Goal: Information Seeking & Learning: Learn about a topic

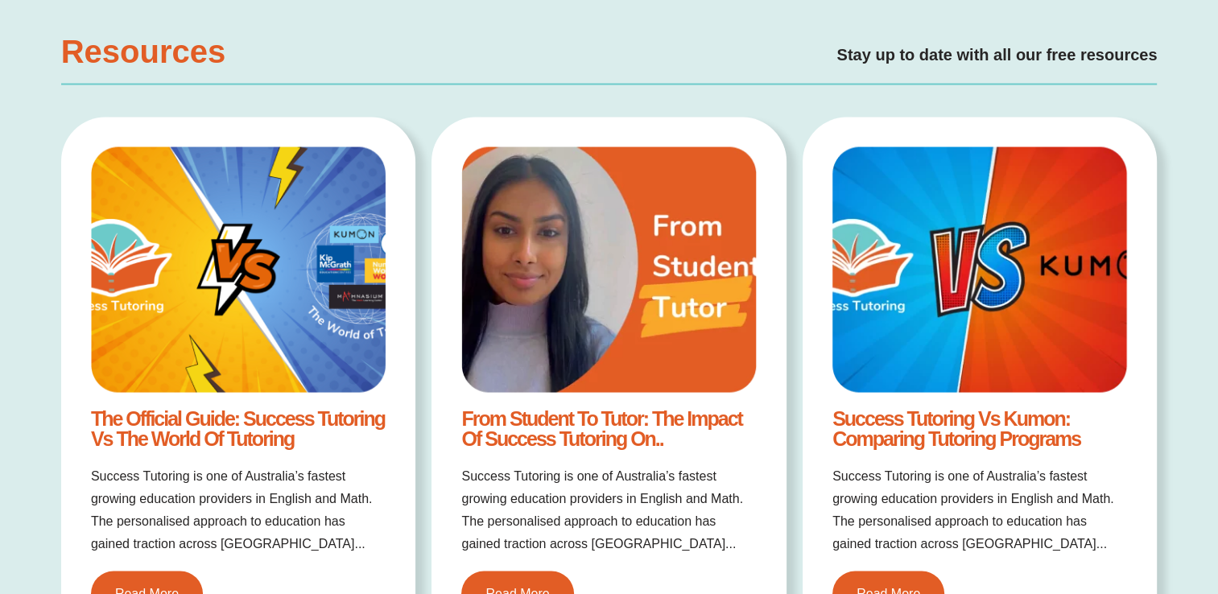
click at [1138, 411] on div "Success Tutoring vs Kumon: Comparing Tutoring Programs Success Tutoring is one …" at bounding box center [980, 382] width 355 height 530
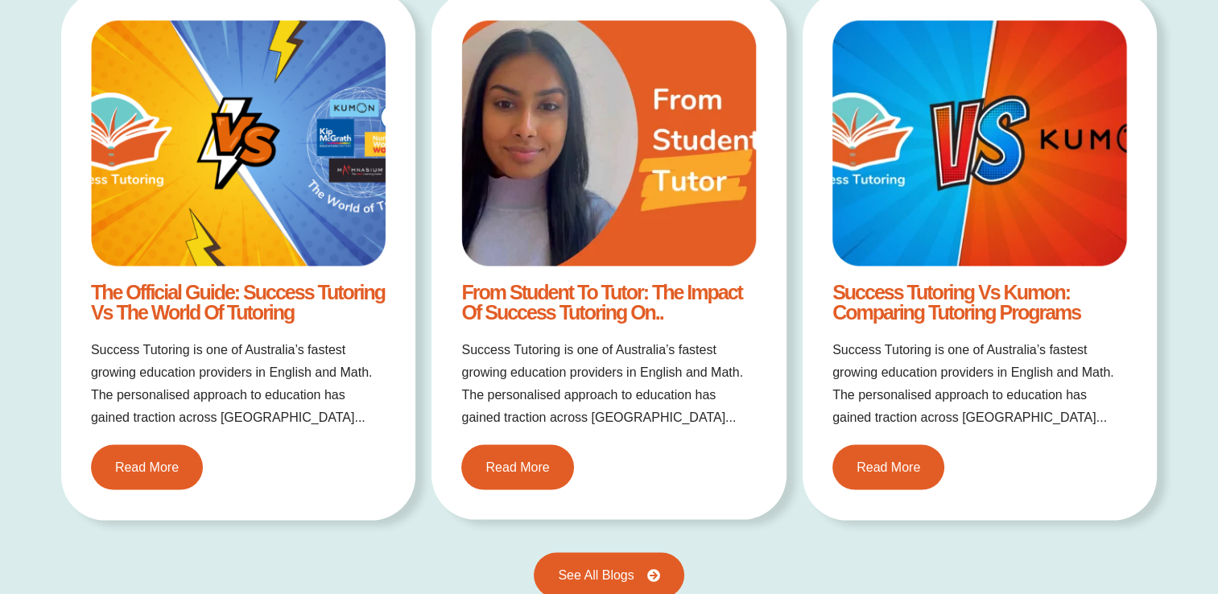
scroll to position [3156, 0]
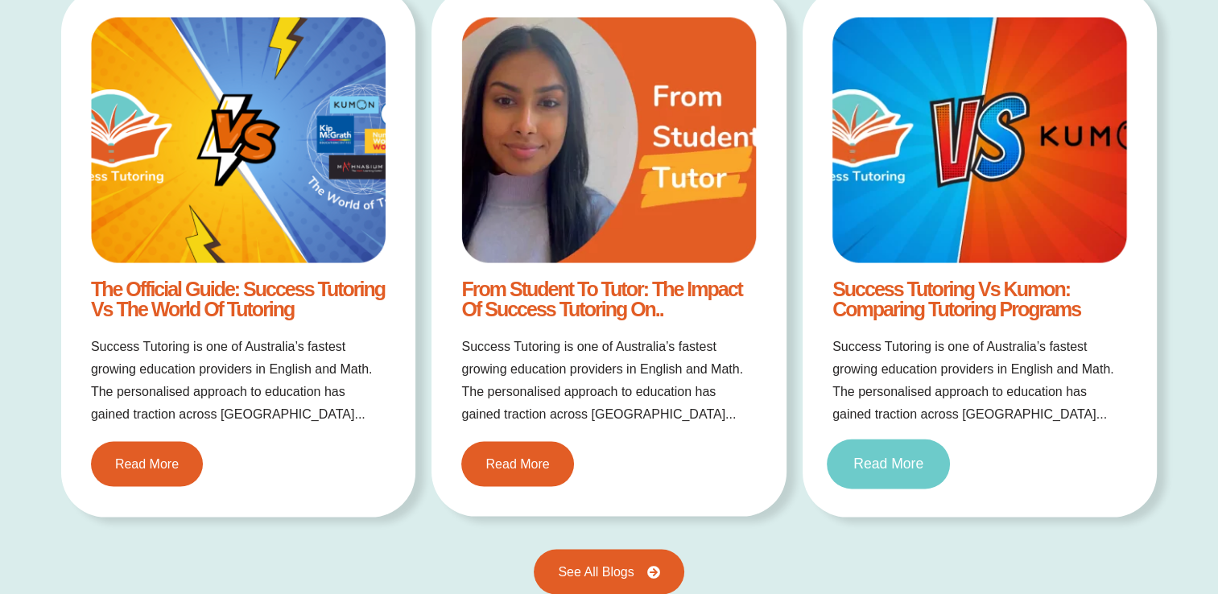
click at [891, 458] on span "Read More" at bounding box center [888, 465] width 70 height 14
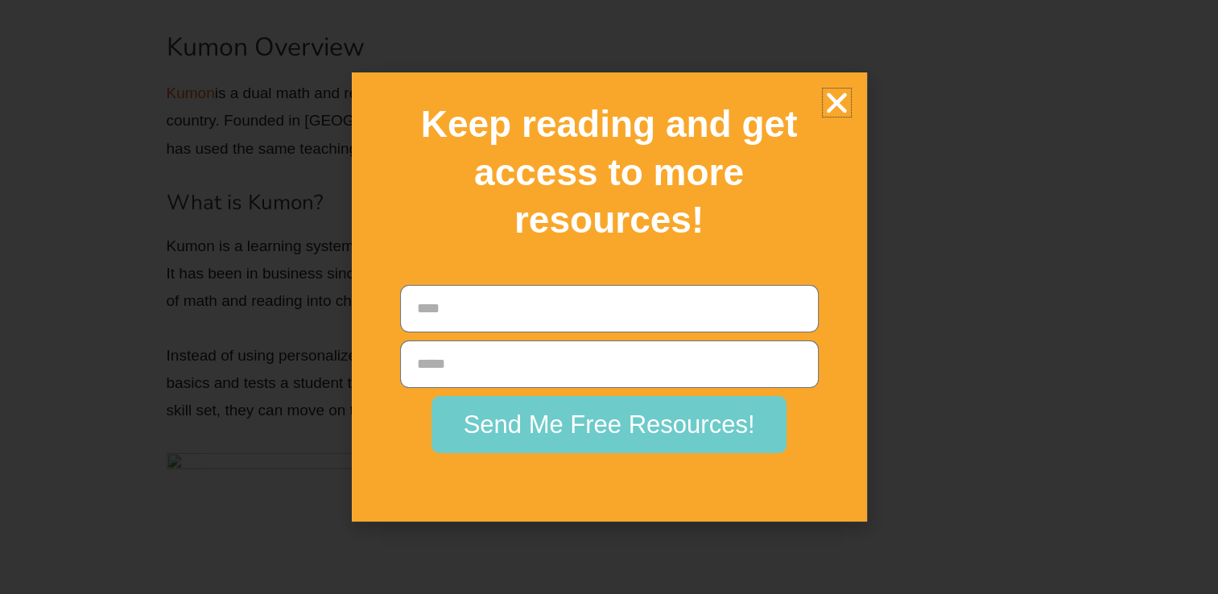
scroll to position [4122, 0]
click at [834, 106] on icon "Close" at bounding box center [837, 103] width 28 height 28
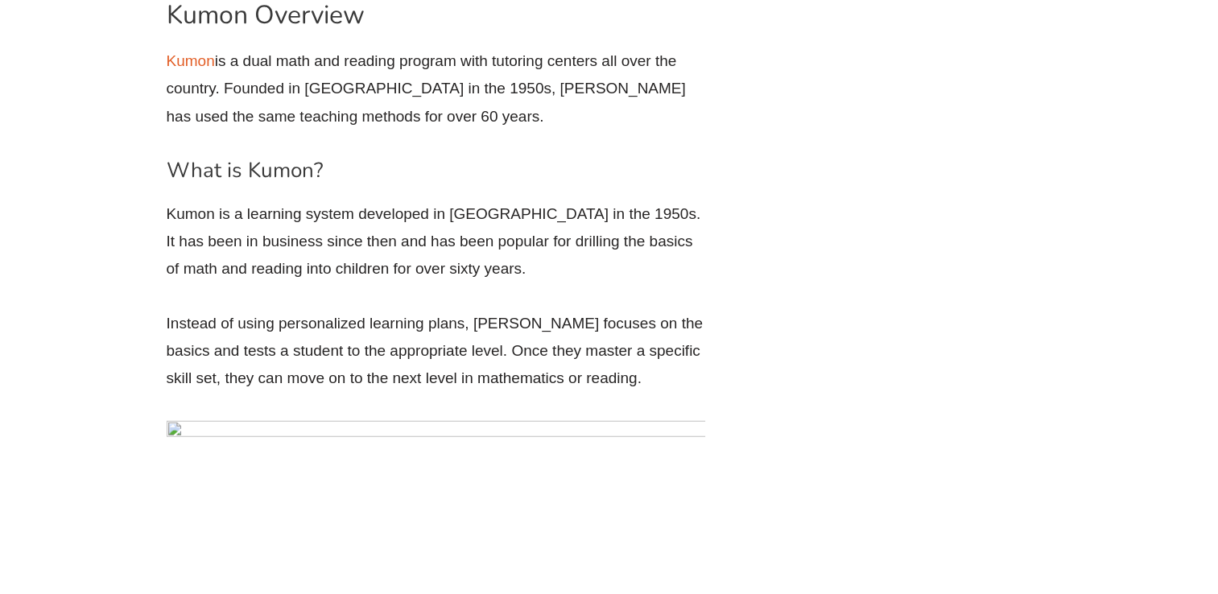
click at [704, 221] on p "Kumon is a learning system developed in [GEOGRAPHIC_DATA] in the 1950s. It has …" at bounding box center [436, 241] width 539 height 83
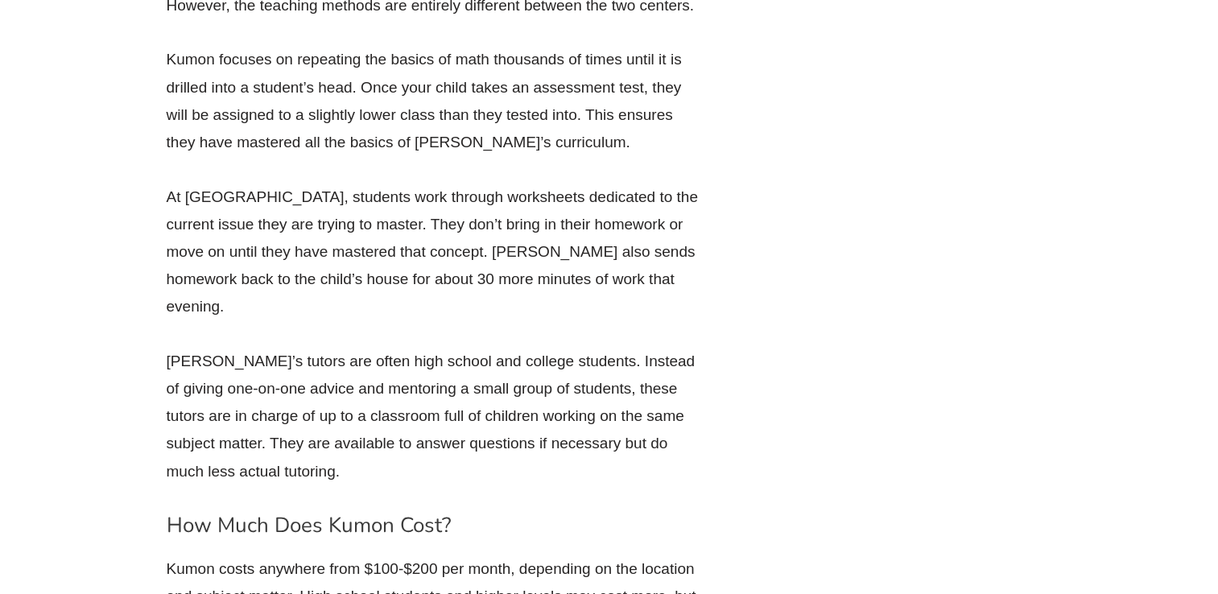
scroll to position [5281, 0]
